Goal: Task Accomplishment & Management: Manage account settings

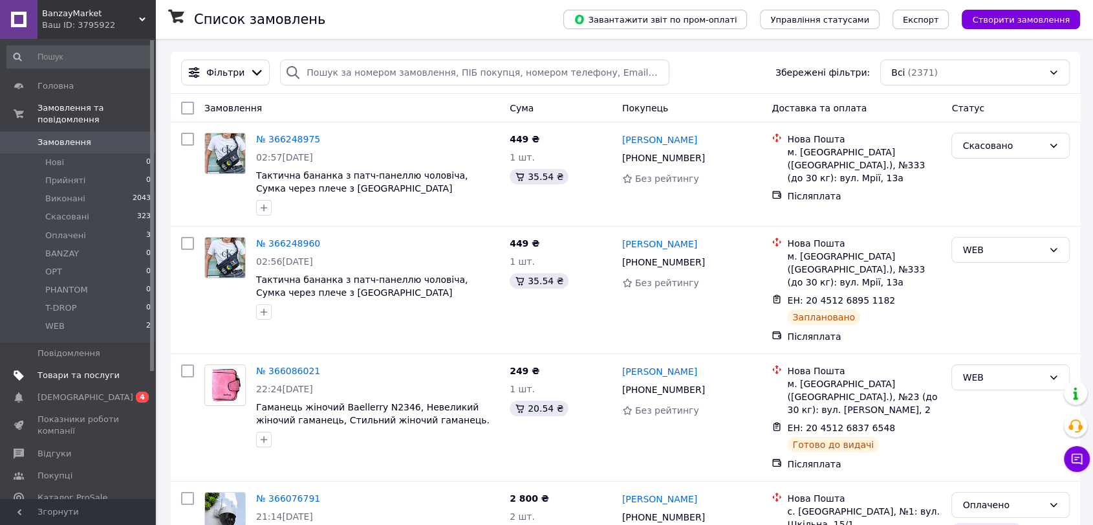
click at [108, 369] on span "Товари та послуги" at bounding box center [79, 375] width 82 height 12
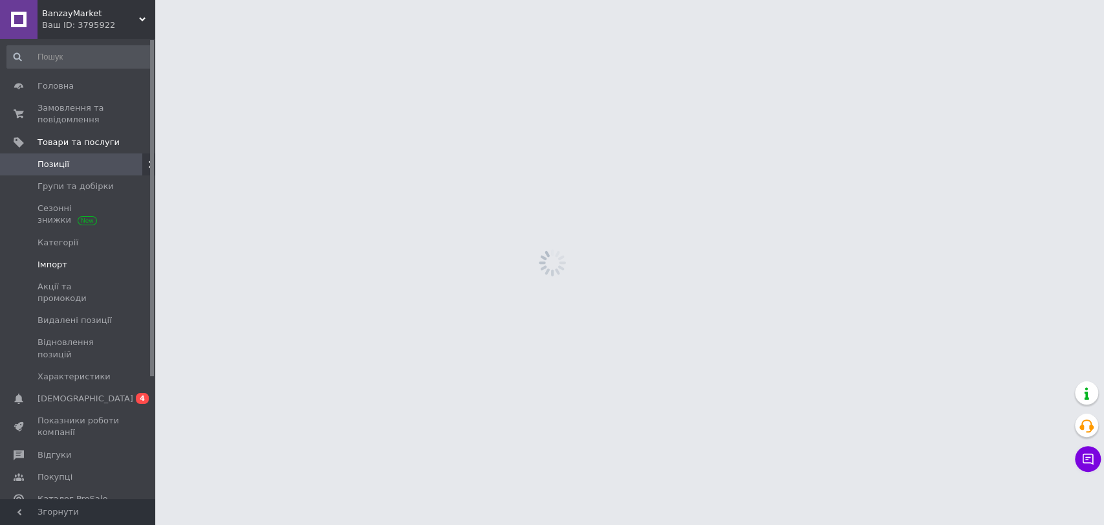
click at [102, 263] on span "Імпорт" at bounding box center [79, 265] width 82 height 12
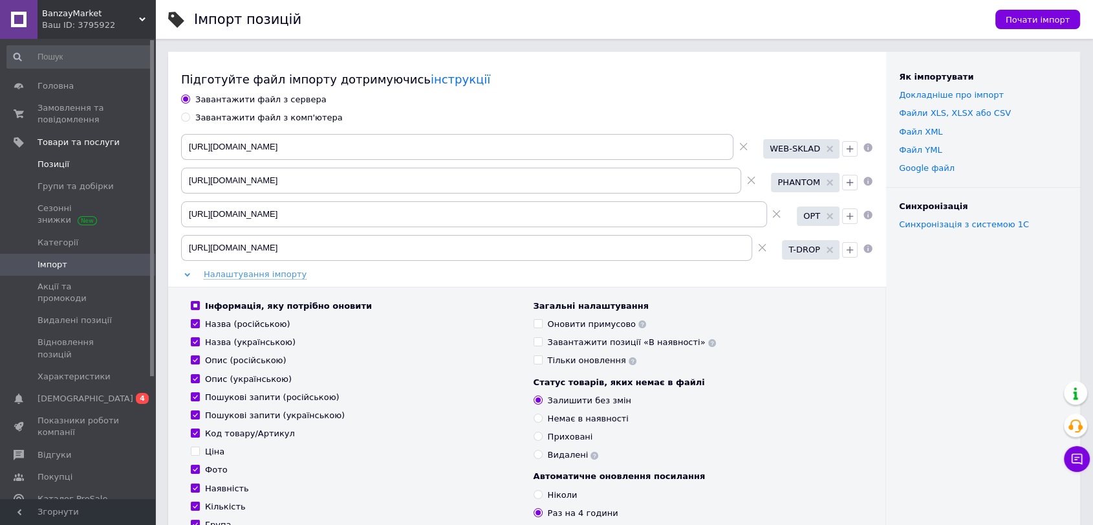
click at [92, 164] on span "Позиції" at bounding box center [79, 164] width 82 height 12
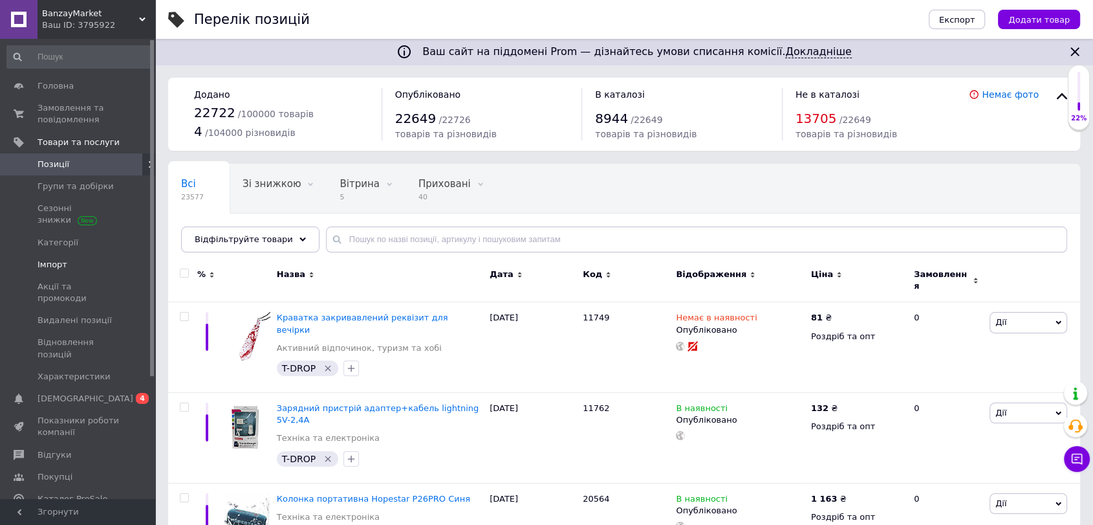
click at [71, 256] on link "Імпорт" at bounding box center [79, 265] width 158 height 22
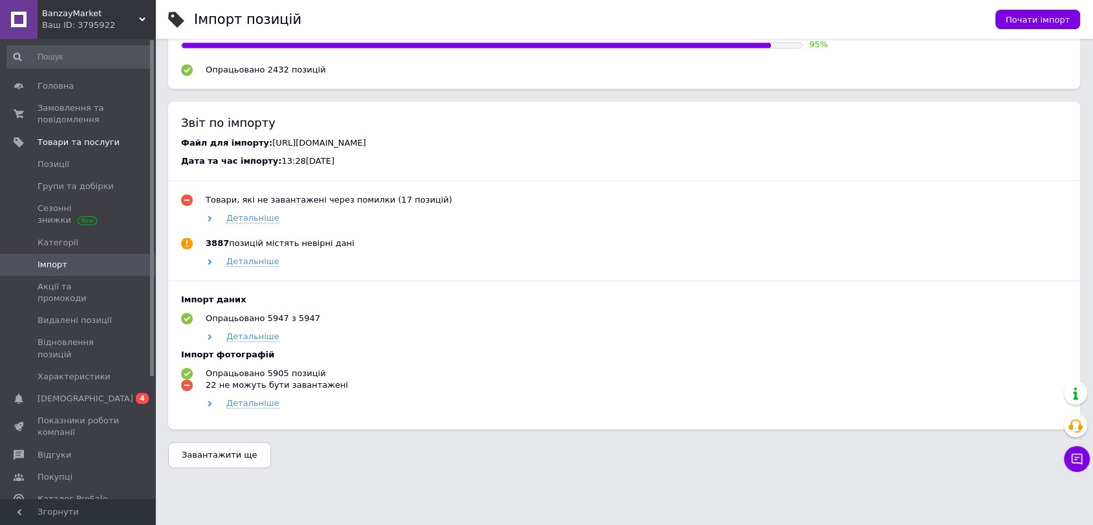
scroll to position [1191, 0]
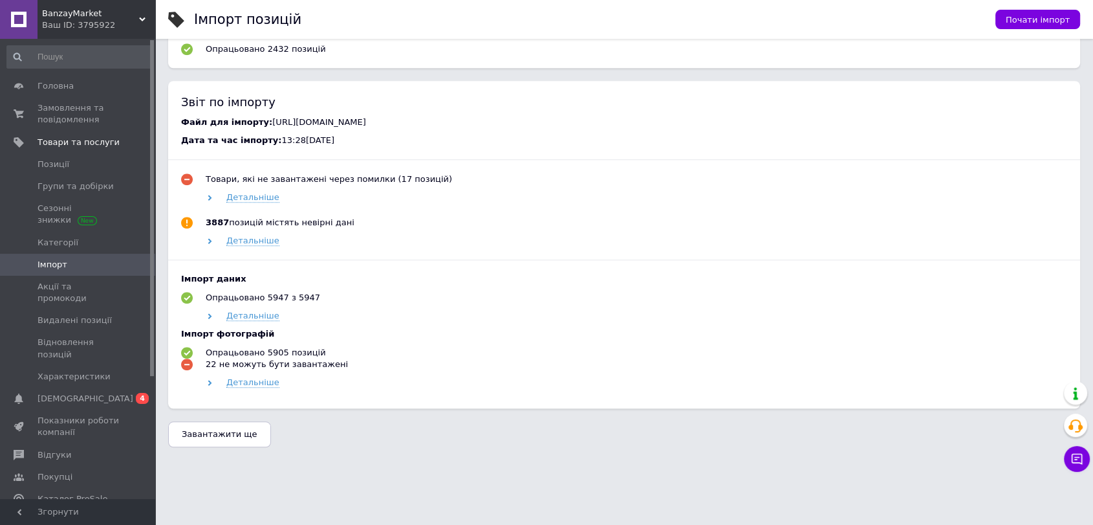
click at [216, 435] on span "Завантажити ще" at bounding box center [220, 434] width 76 height 10
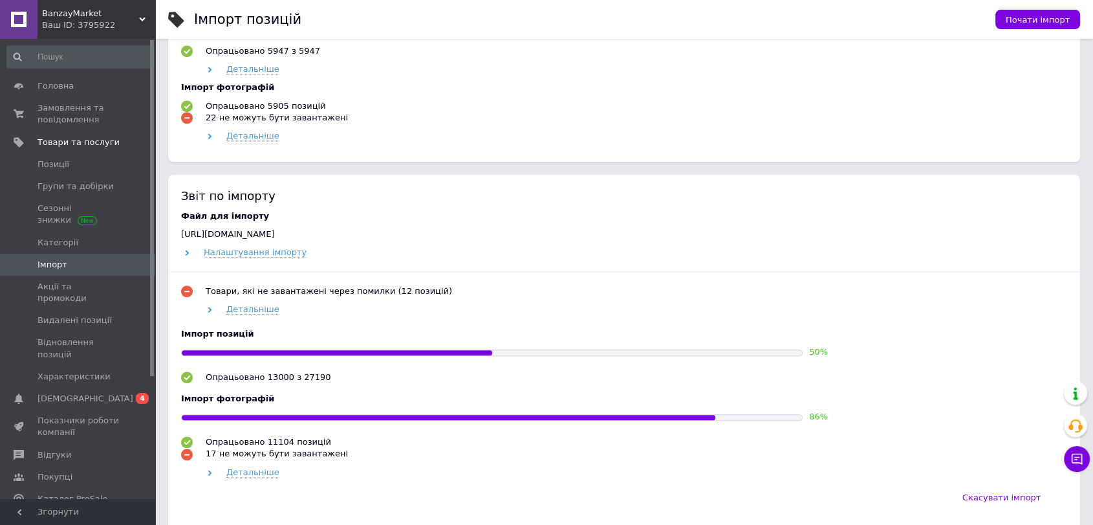
scroll to position [1479, 0]
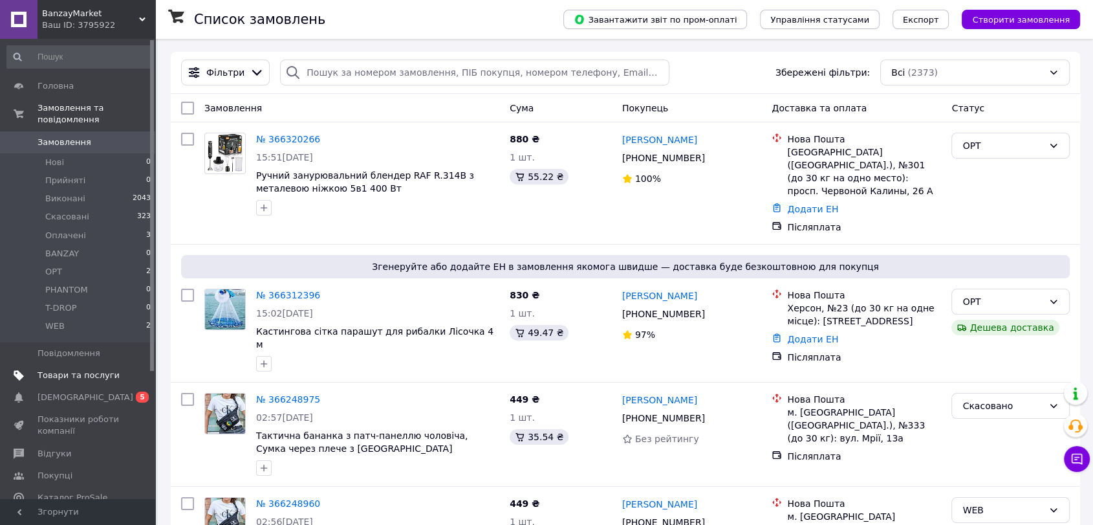
click at [67, 369] on span "Товари та послуги" at bounding box center [79, 375] width 82 height 12
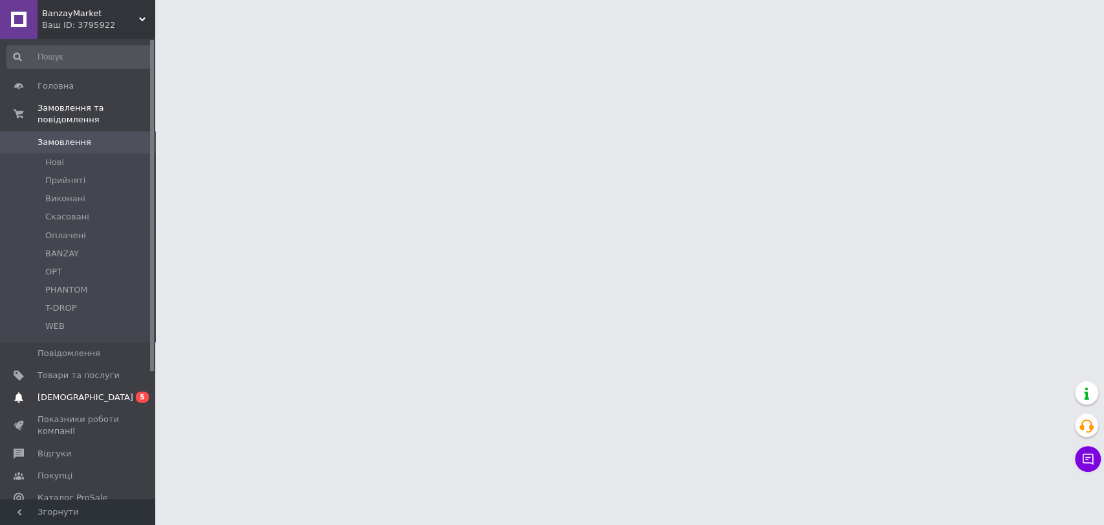
click at [88, 391] on span "[DEMOGRAPHIC_DATA]" at bounding box center [79, 397] width 82 height 12
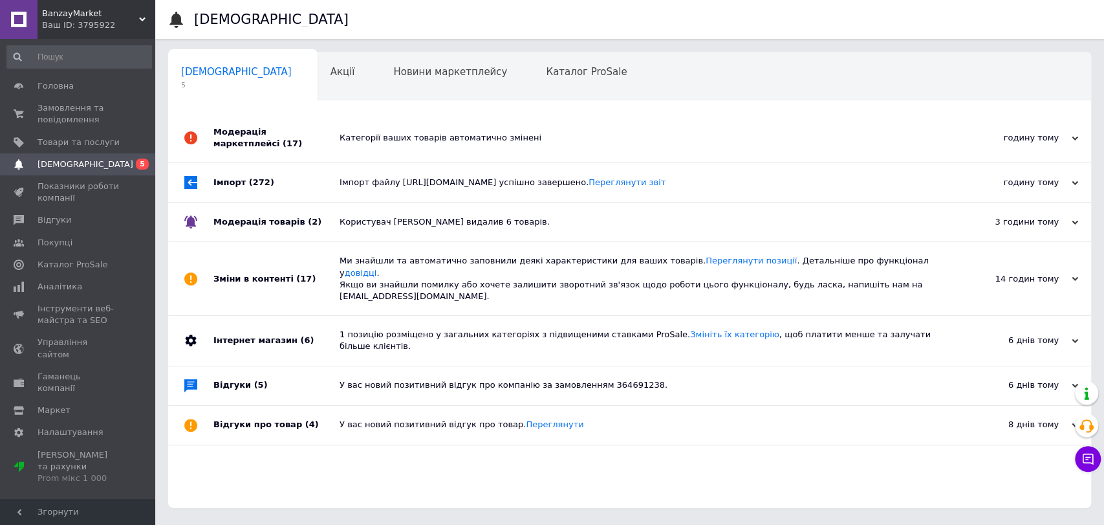
click at [369, 125] on div "Категорії ваших товарів автоматично змінені" at bounding box center [644, 137] width 609 height 49
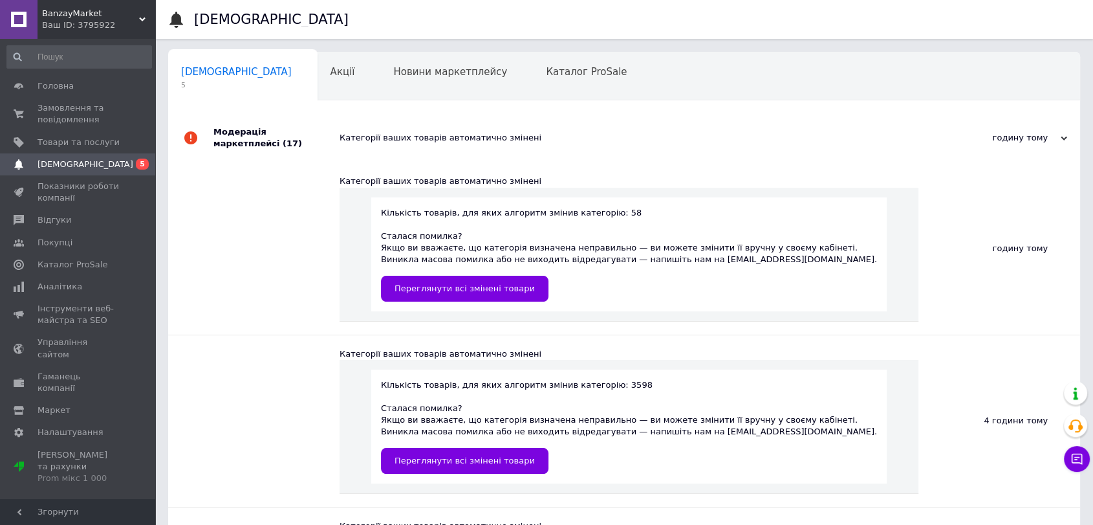
click at [372, 132] on div "Категорії ваших товарів автоматично змінені" at bounding box center [639, 138] width 598 height 12
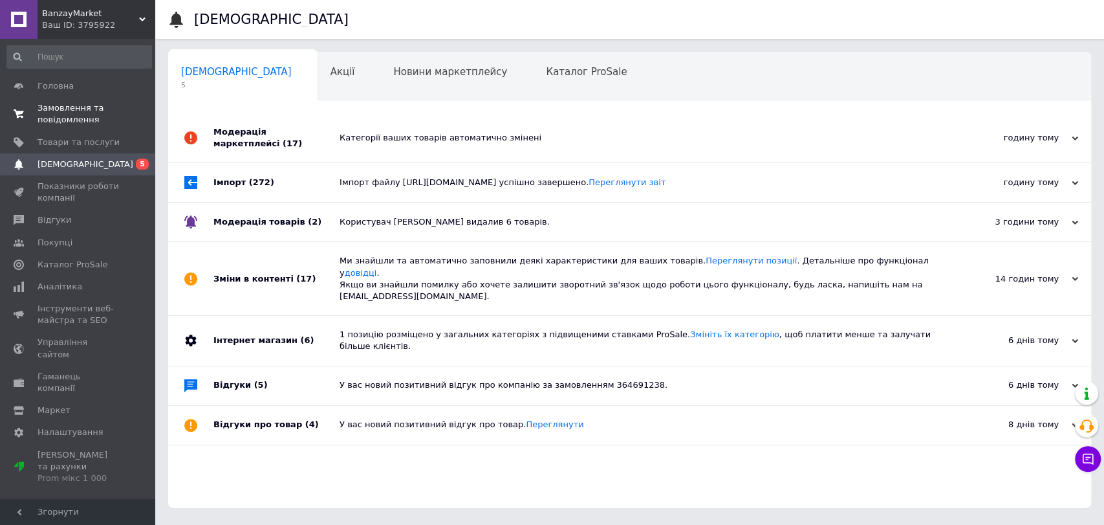
click at [79, 103] on span "Замовлення та повідомлення" at bounding box center [79, 113] width 82 height 23
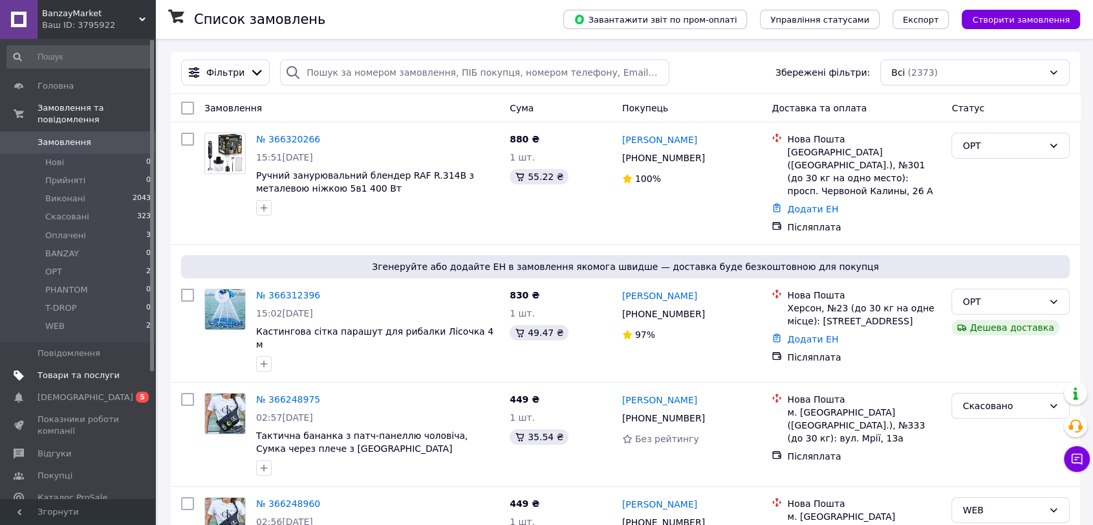
click at [94, 373] on link "Товари та послуги" at bounding box center [79, 375] width 158 height 22
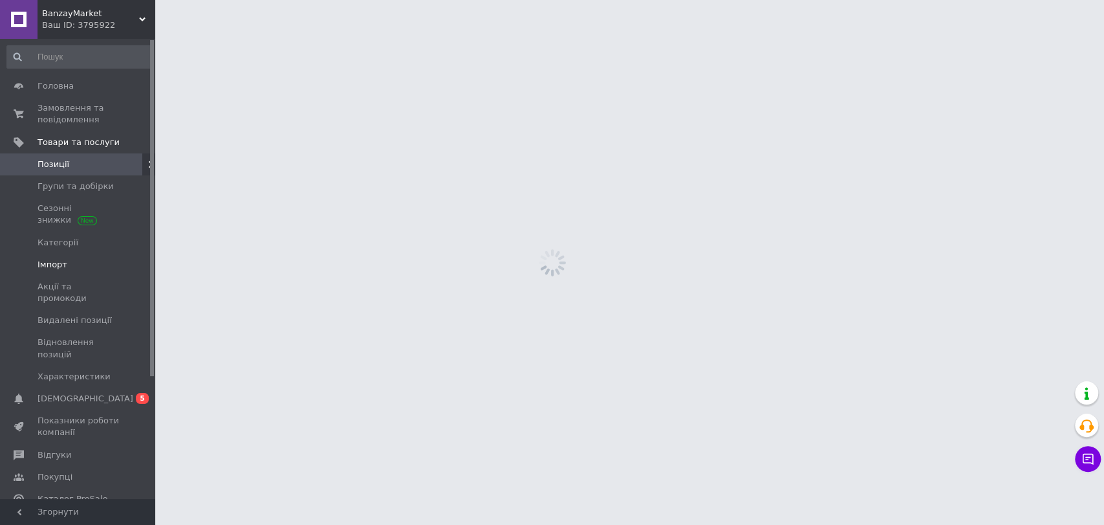
click at [93, 265] on span "Імпорт" at bounding box center [79, 265] width 82 height 12
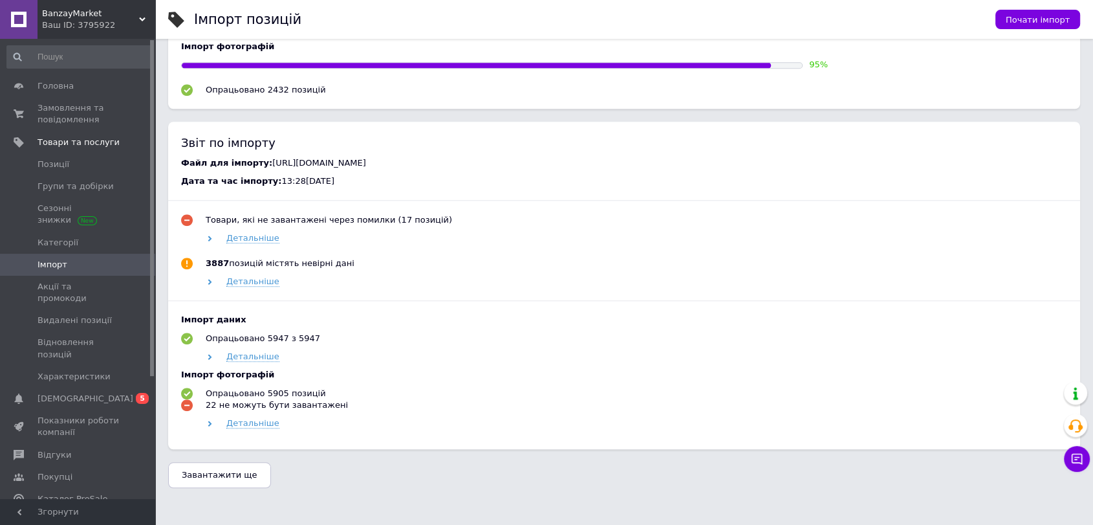
scroll to position [1191, 0]
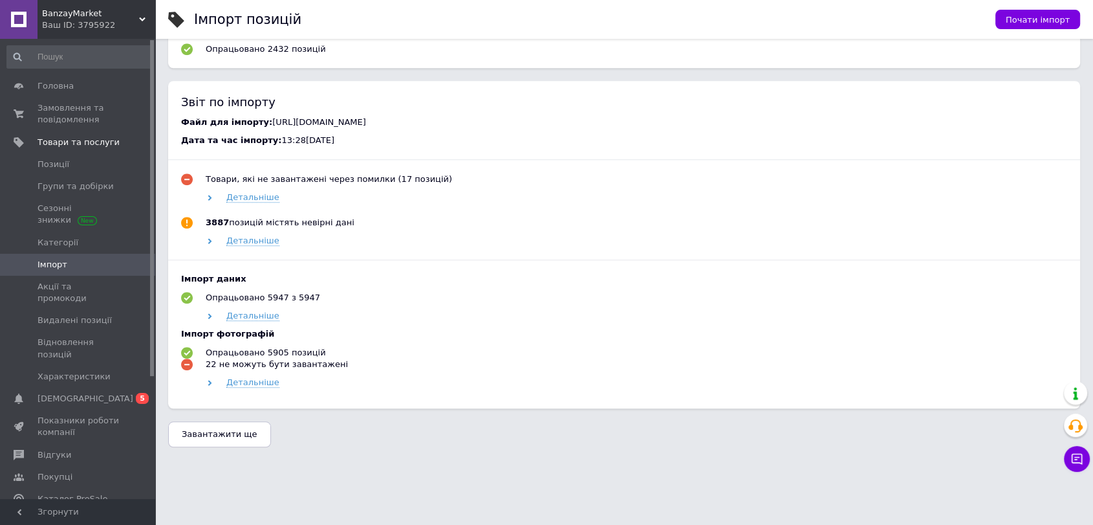
click at [222, 440] on button "Завантажити ще" at bounding box center [219, 434] width 103 height 26
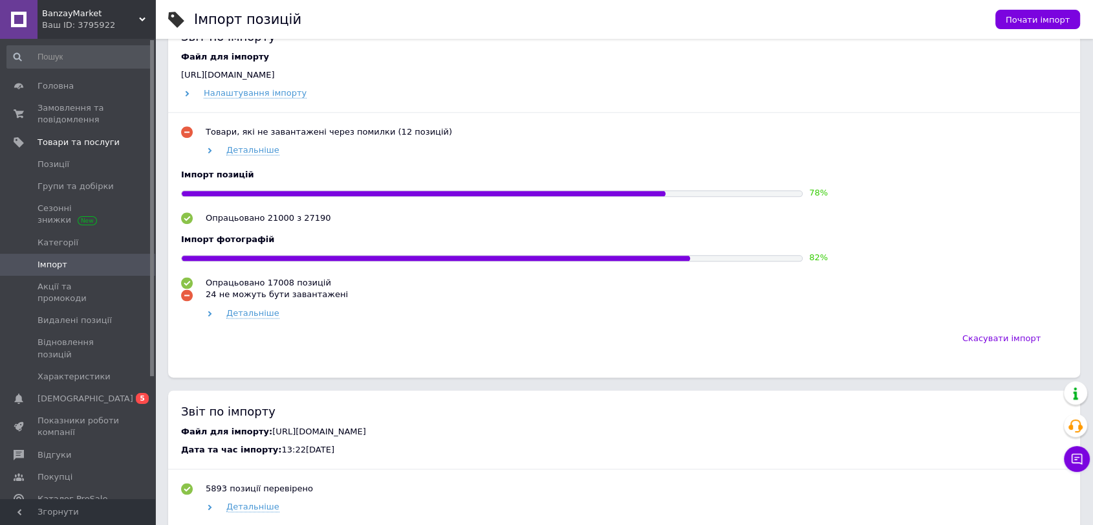
scroll to position [1551, 0]
